Goal: Transaction & Acquisition: Download file/media

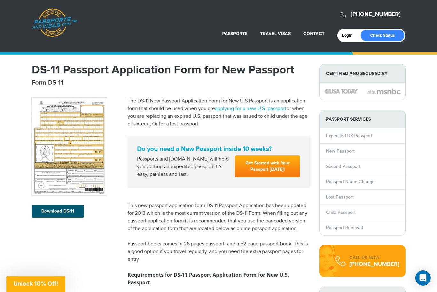
click at [69, 212] on link "Download DS-11" at bounding box center [58, 211] width 52 height 13
click at [66, 211] on link "Download DS-11" at bounding box center [58, 211] width 52 height 13
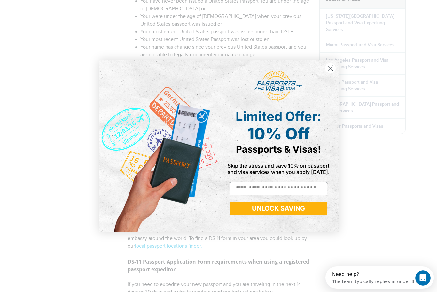
click at [330, 67] on circle "Close dialog" at bounding box center [329, 68] width 11 height 11
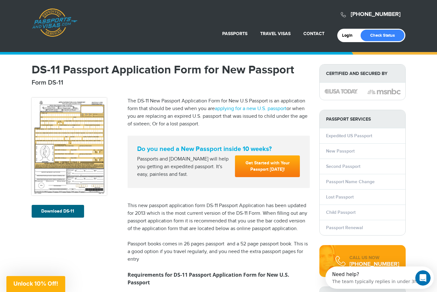
scroll to position [-2, 0]
